Goal: Use online tool/utility: Utilize a website feature to perform a specific function

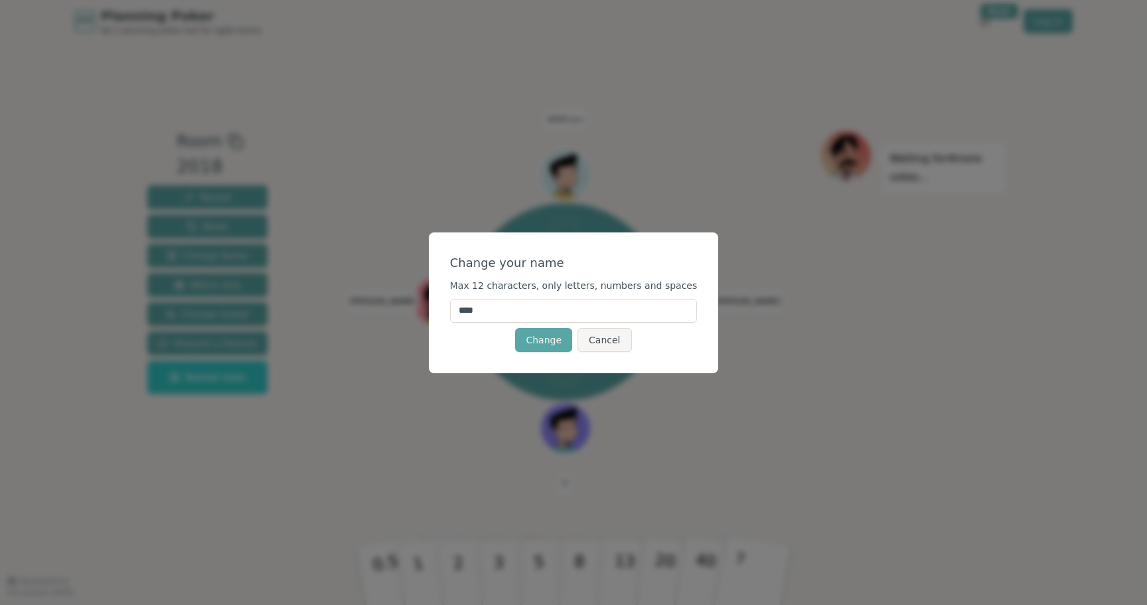
click at [589, 317] on input "****" at bounding box center [574, 311] width 248 height 24
type input "******"
click at [546, 338] on button "Change" at bounding box center [543, 340] width 57 height 24
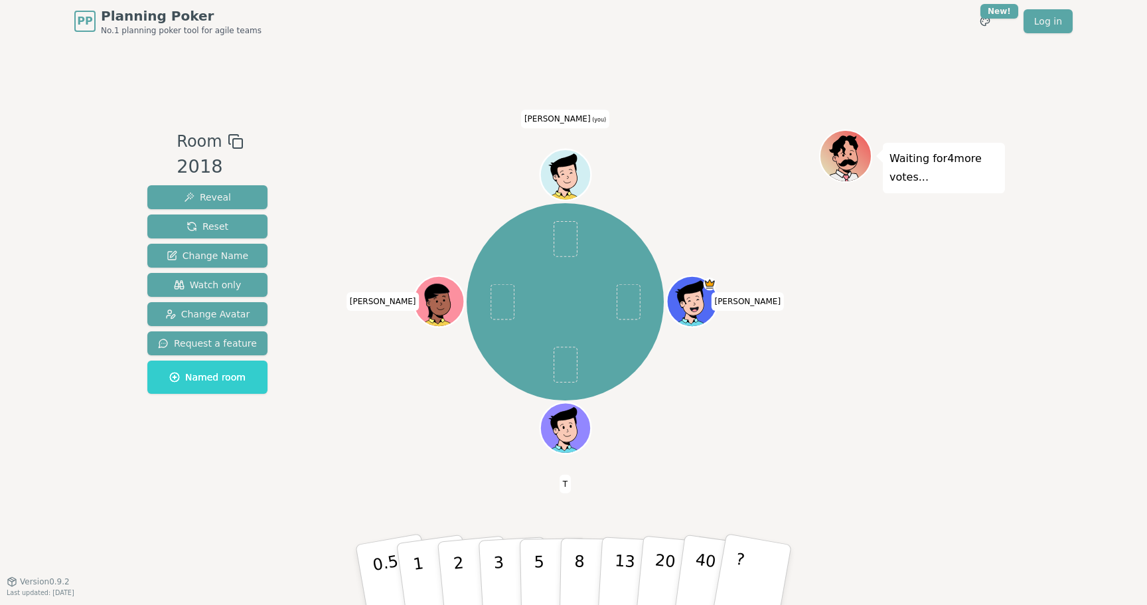
drag, startPoint x: 734, startPoint y: 592, endPoint x: 710, endPoint y: 642, distance: 55.8
click at [710, 604] on html "PP Planning Poker No.1 planning poker tool for agile teams Toggle theme New! Lo…" at bounding box center [573, 302] width 1147 height 605
click at [475, 567] on button "2" at bounding box center [474, 575] width 76 height 106
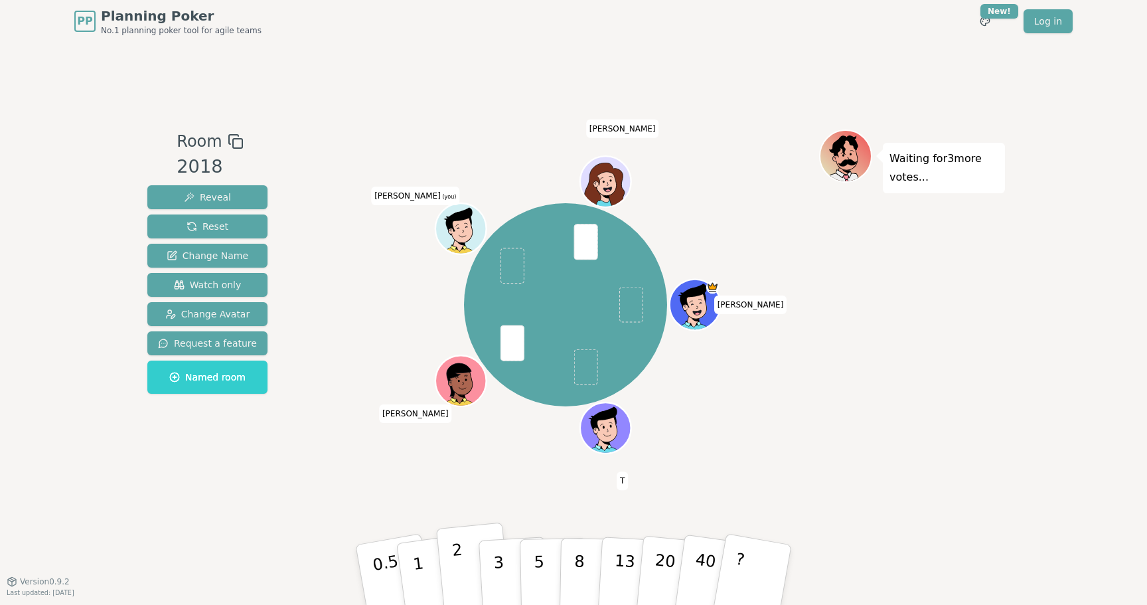
click at [466, 569] on button "2" at bounding box center [474, 575] width 76 height 106
click at [464, 558] on button "2" at bounding box center [474, 575] width 76 height 106
click at [539, 550] on p "5" at bounding box center [539, 575] width 11 height 72
click at [489, 585] on button "3" at bounding box center [514, 575] width 72 height 104
click at [491, 553] on button "3" at bounding box center [514, 575] width 72 height 104
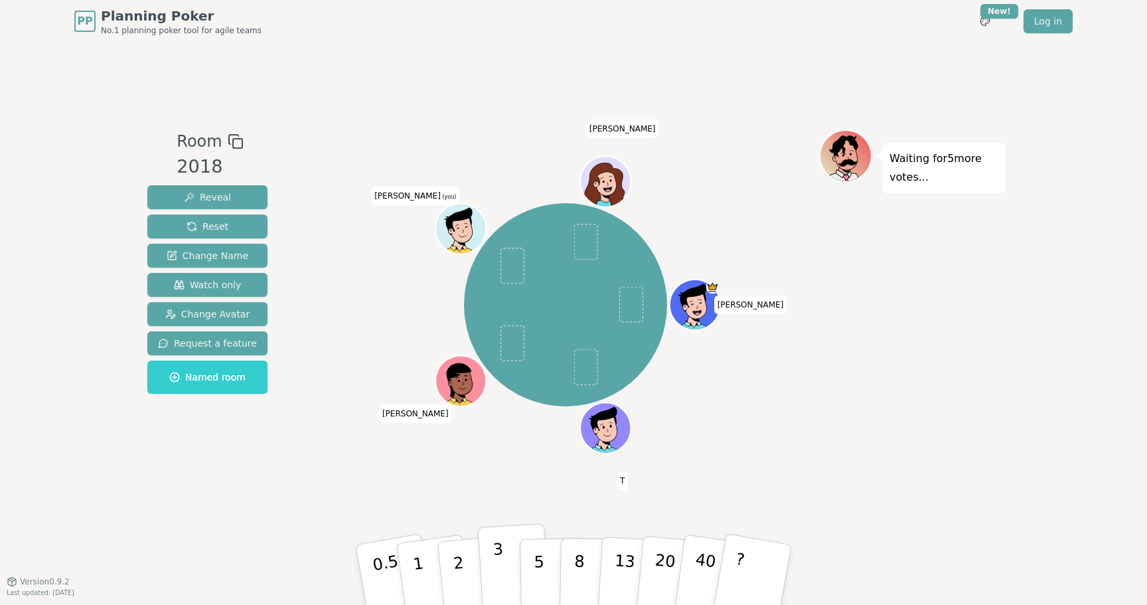
click at [509, 573] on button "3" at bounding box center [514, 575] width 72 height 104
click at [486, 548] on button "3" at bounding box center [514, 575] width 72 height 104
click at [399, 509] on div "Room 2018 Reveal Reset Change Name Watch only Change Avatar Request a feature N…" at bounding box center [573, 311] width 863 height 538
